Goal: Navigation & Orientation: Find specific page/section

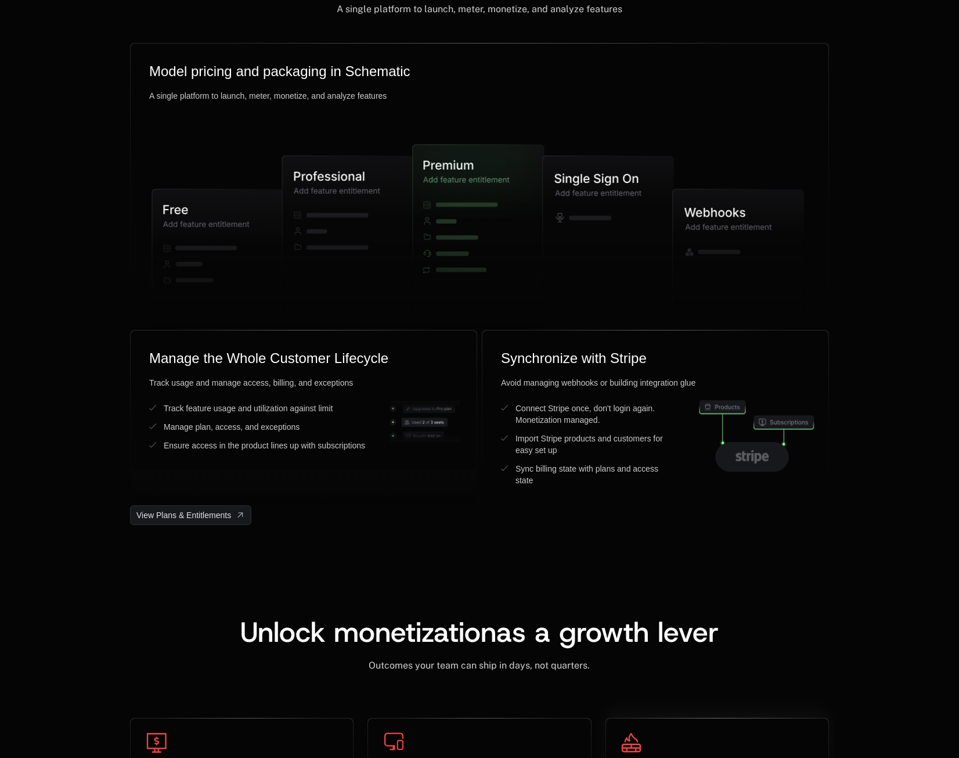
scroll to position [3251, 0]
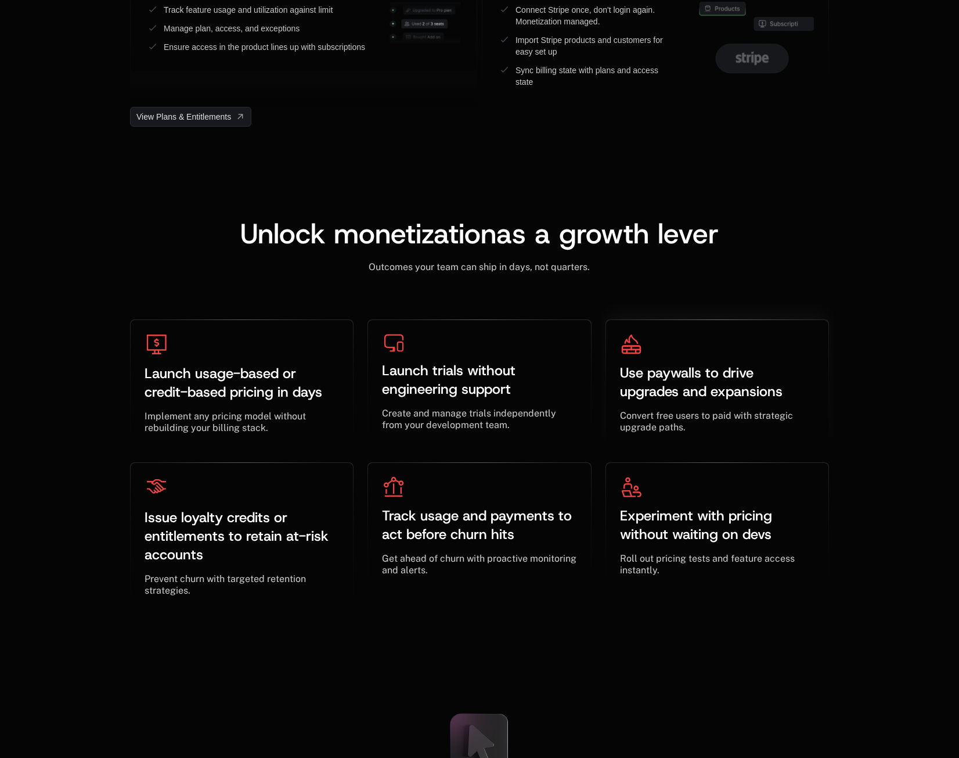
scroll to position [3309, 0]
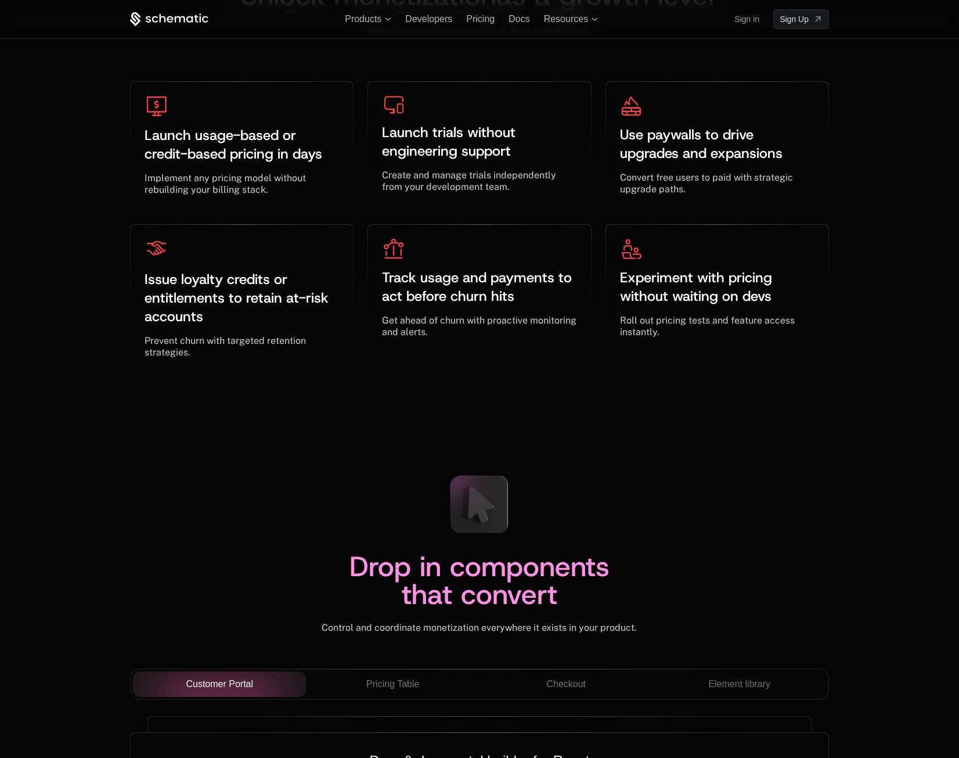
scroll to position [3541, 0]
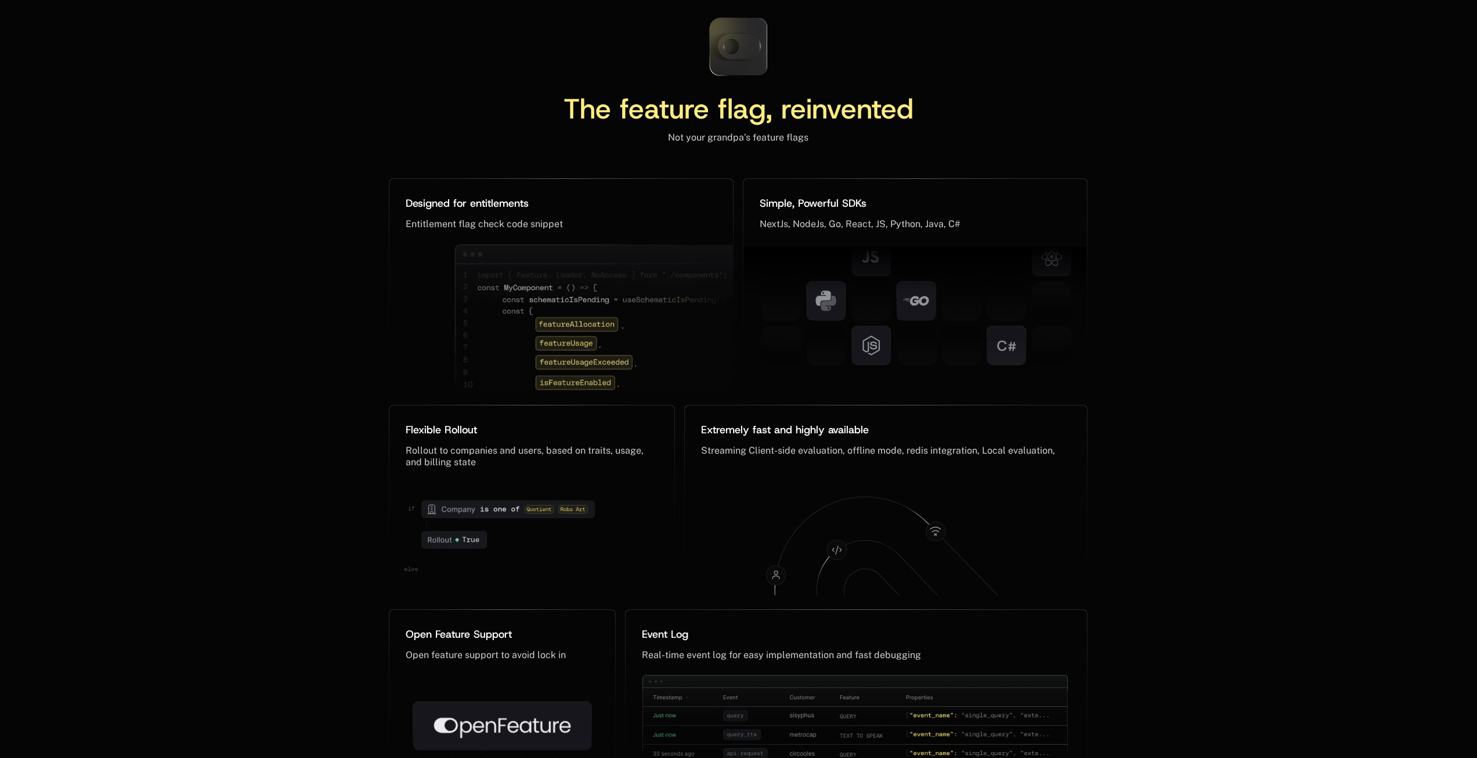
scroll to position [5343, 0]
drag, startPoint x: 1195, startPoint y: 153, endPoint x: 1187, endPoint y: 151, distance: 8.3
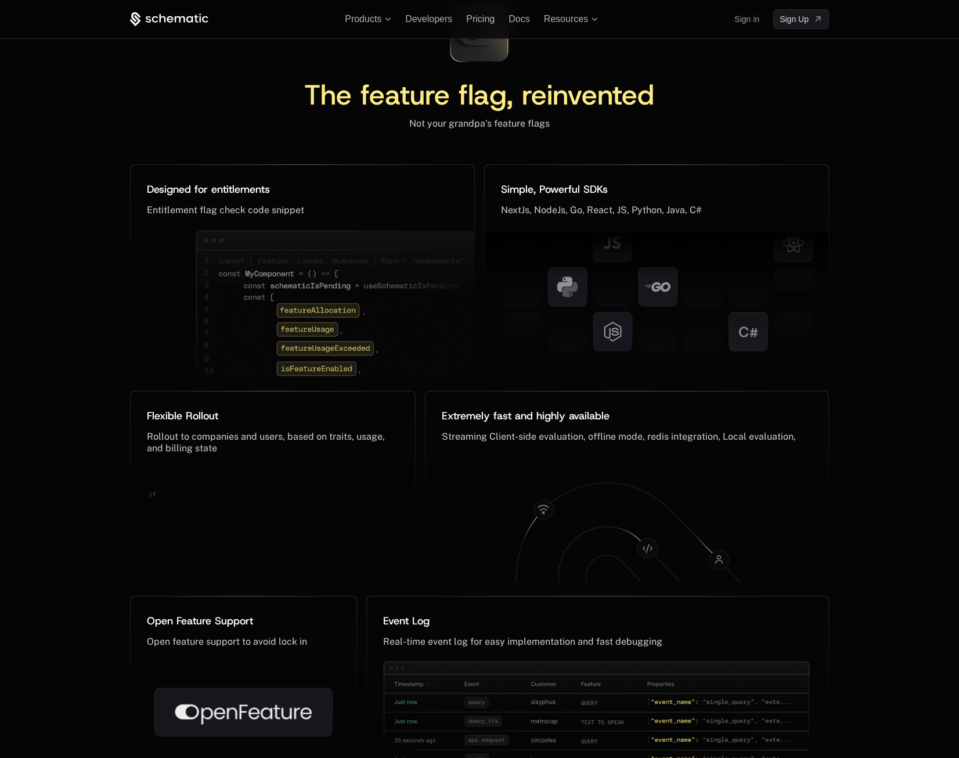
scroll to position [5410, 0]
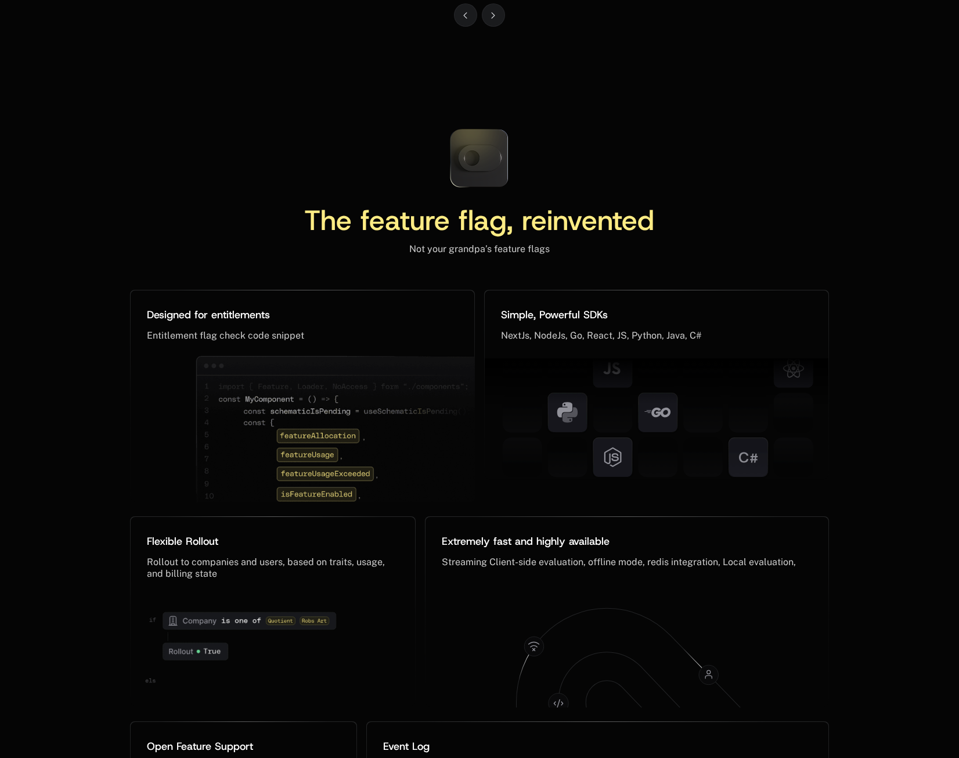
scroll to position [5480, 0]
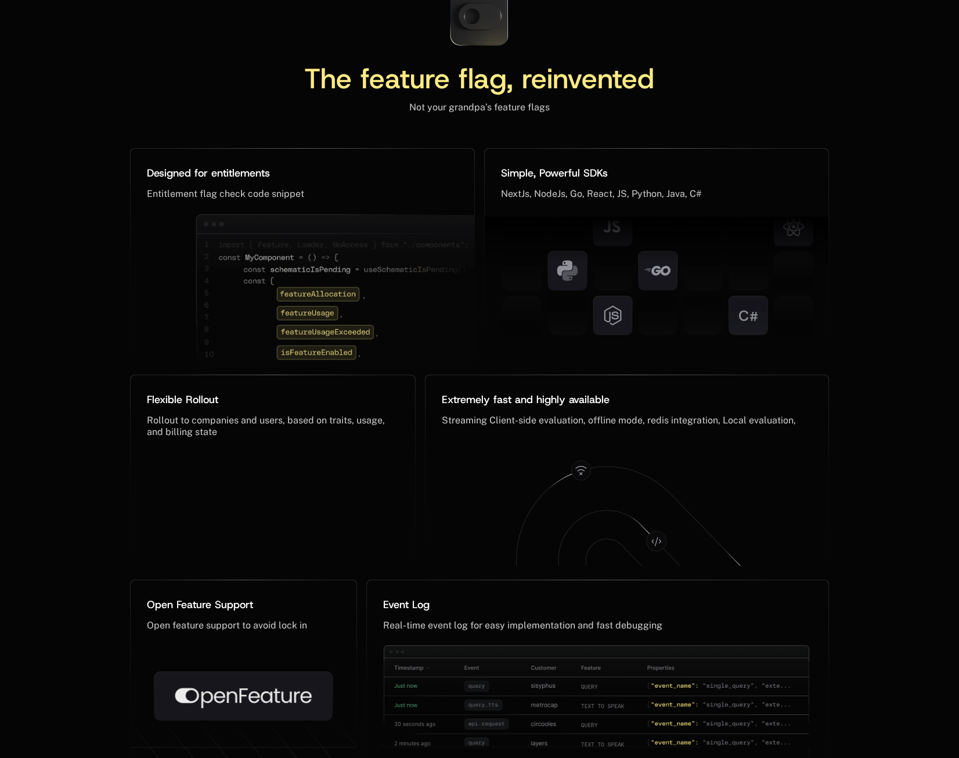
scroll to position [5450, 0]
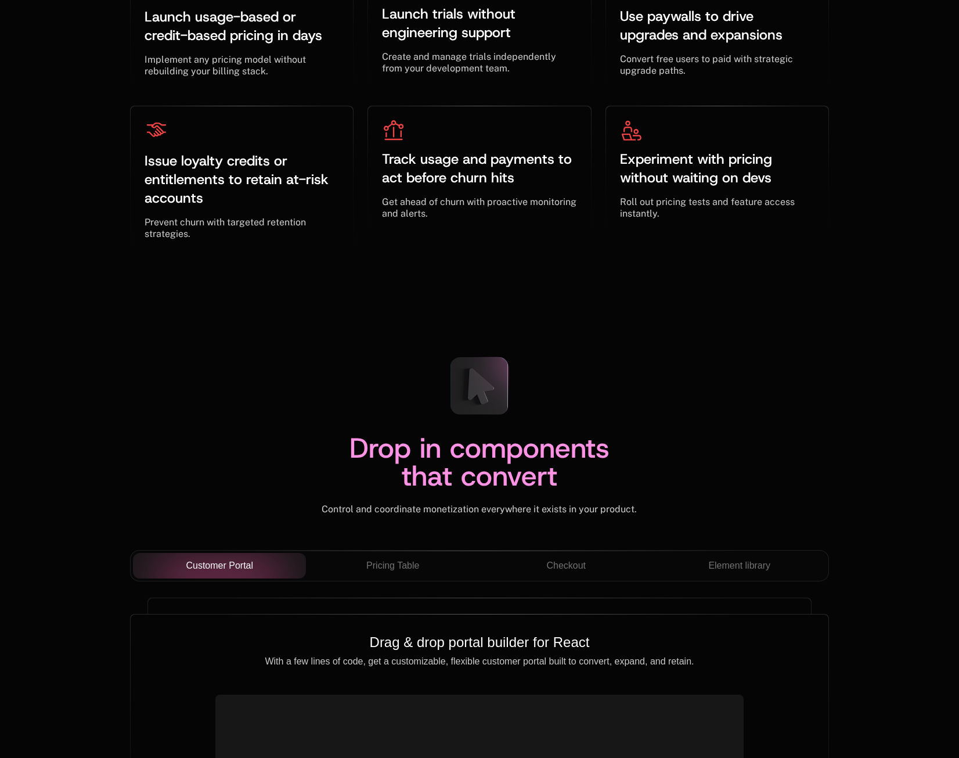
scroll to position [3948, 0]
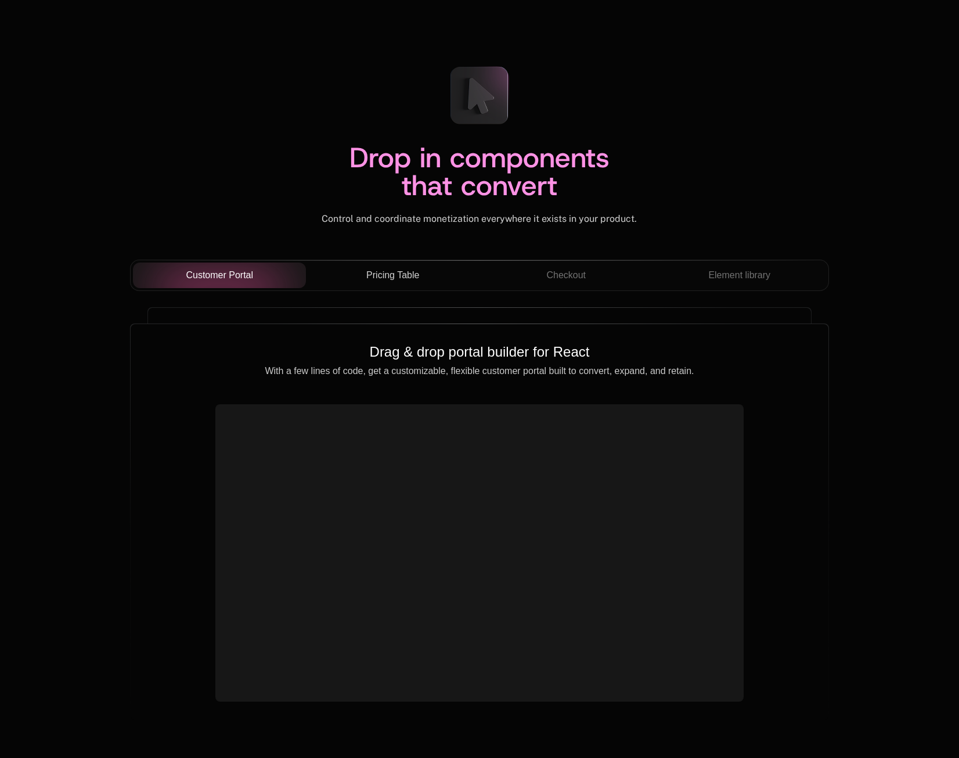
click at [419, 270] on span "Pricing Table" at bounding box center [392, 275] width 53 height 14
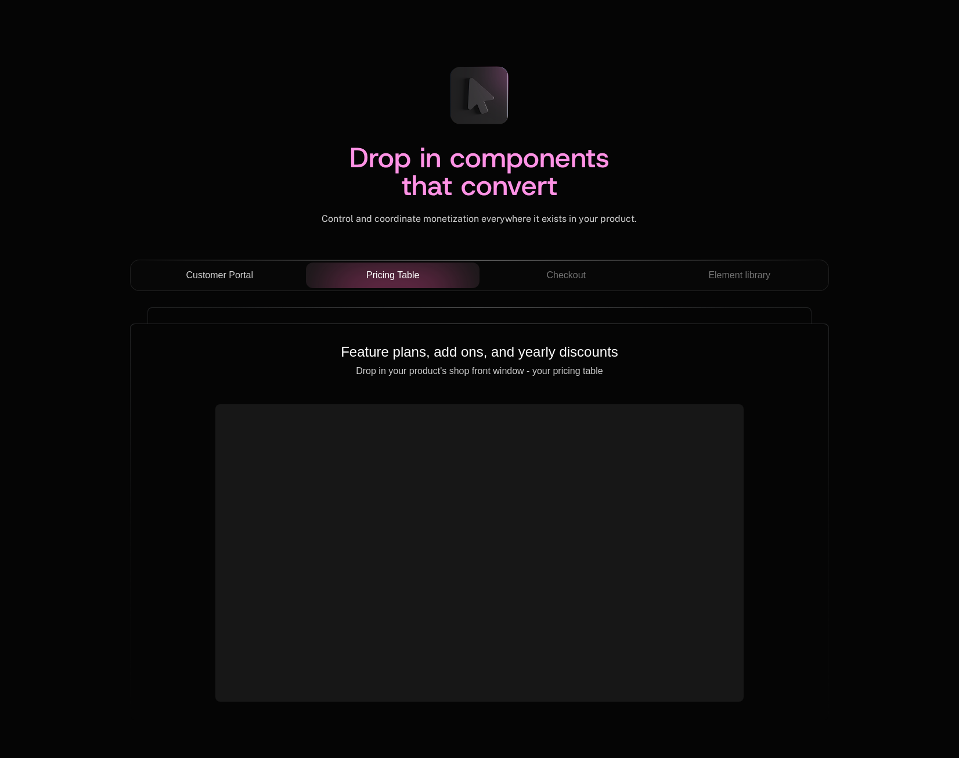
click at [273, 272] on div "Customer Portal" at bounding box center [219, 275] width 155 height 14
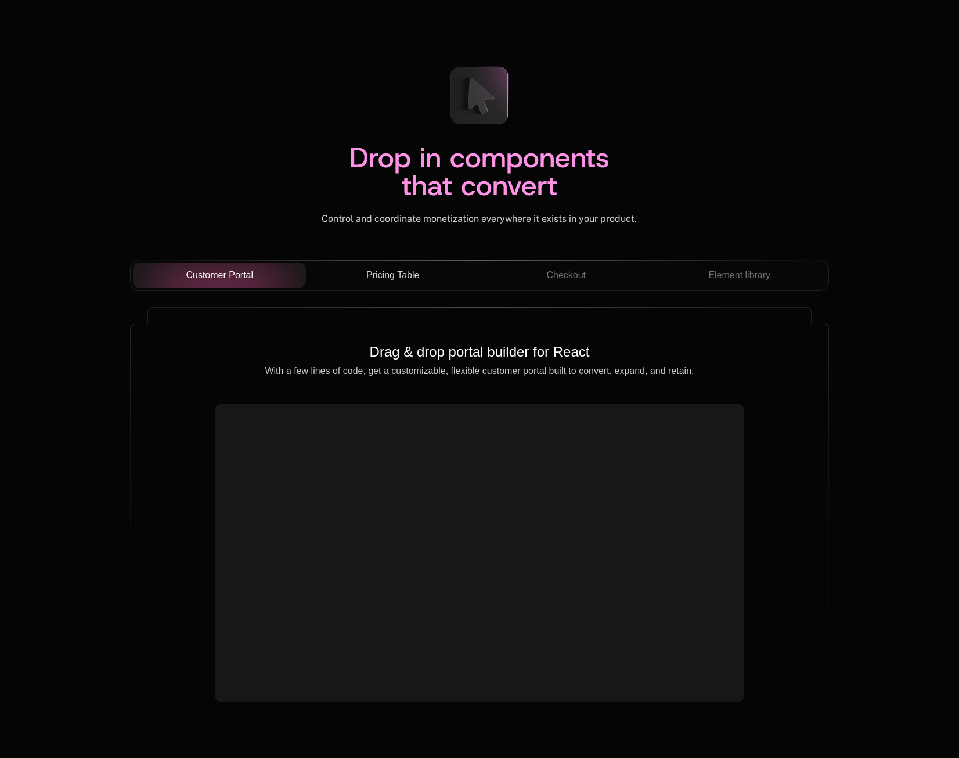
click at [394, 278] on span "Pricing Table" at bounding box center [392, 275] width 53 height 14
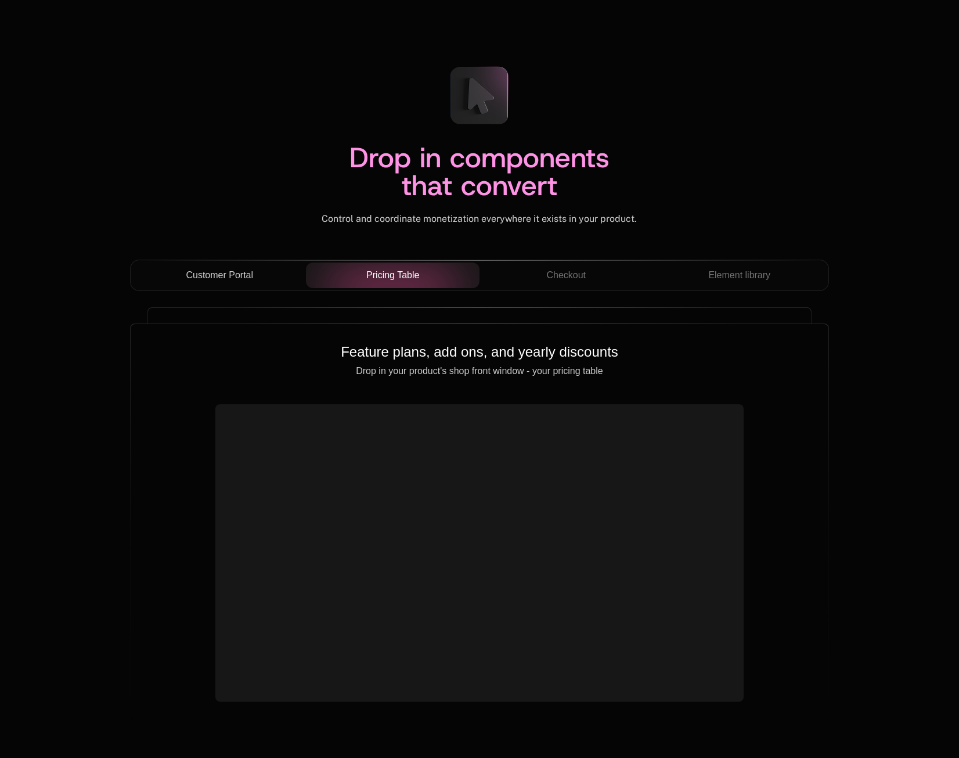
click at [279, 266] on button "Customer Portal" at bounding box center [220, 275] width 174 height 26
